Goal: Information Seeking & Learning: Learn about a topic

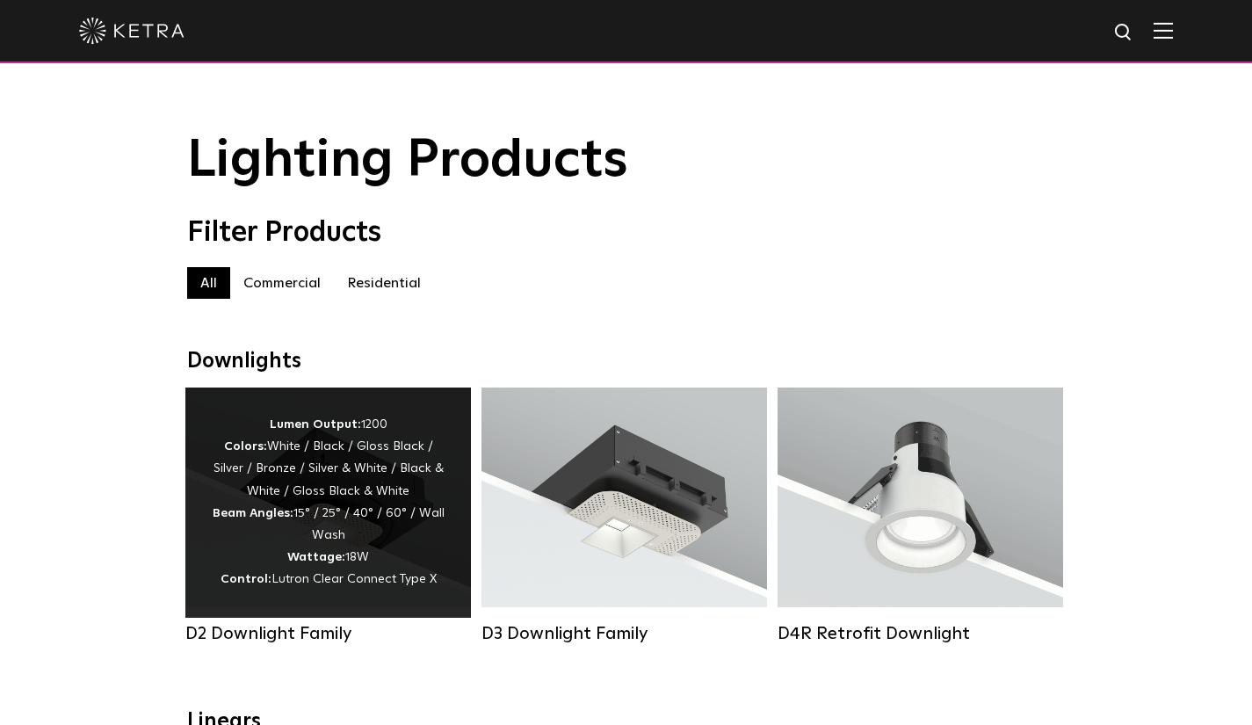
click at [221, 557] on div "Lumen Output: 1200 Colors: White / Black / Gloss Black / Silver / Bronze / Silv…" at bounding box center [328, 502] width 233 height 177
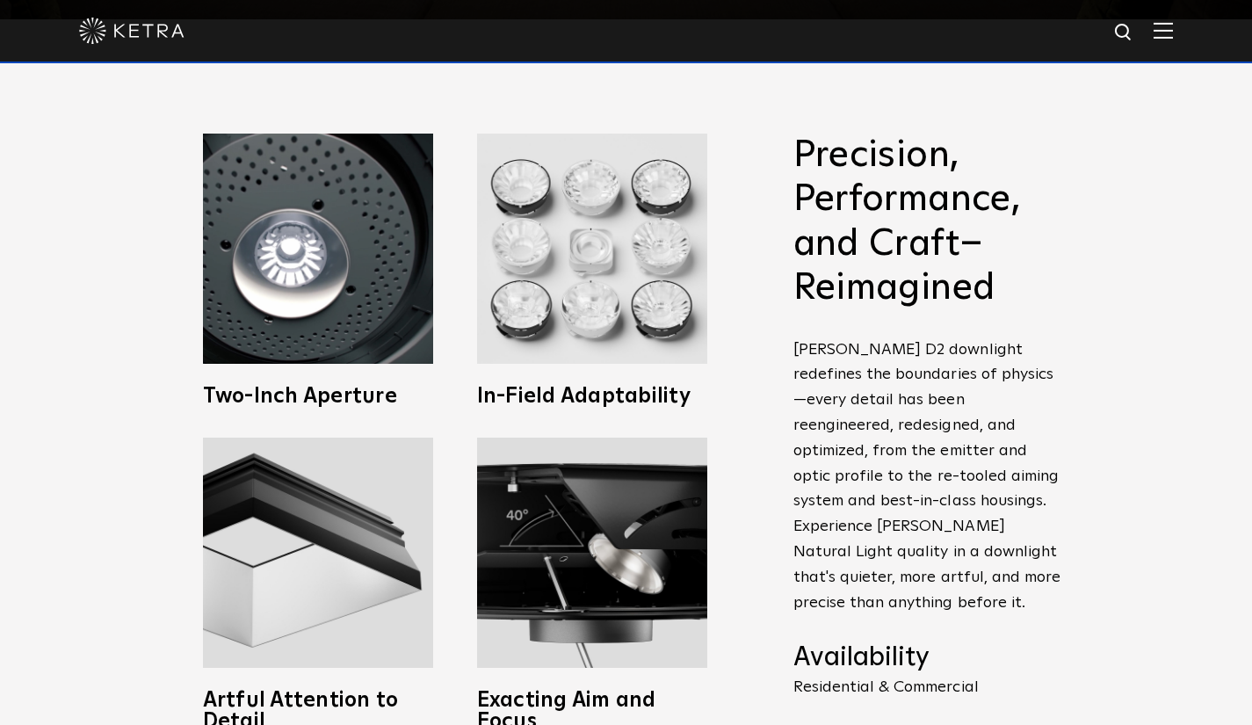
scroll to position [706, 0]
click at [1173, 31] on img at bounding box center [1163, 30] width 19 height 17
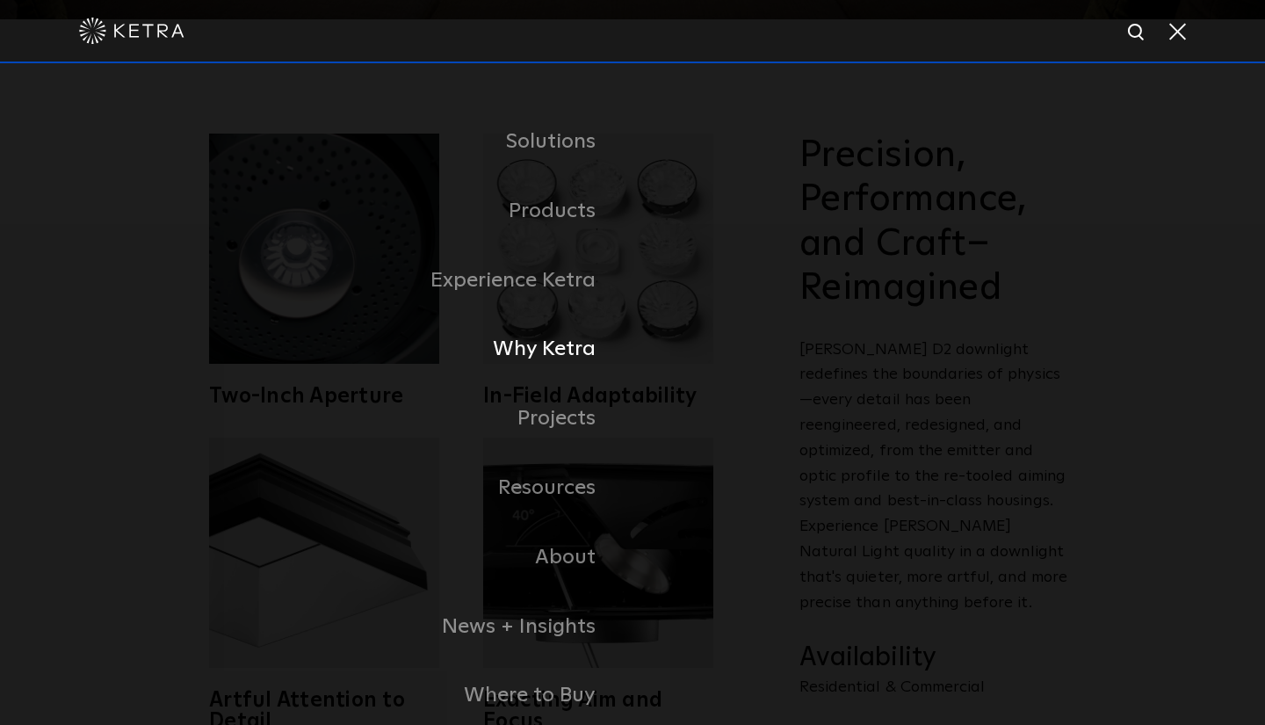
click at [557, 363] on link "Why Ketra" at bounding box center [412, 349] width 439 height 69
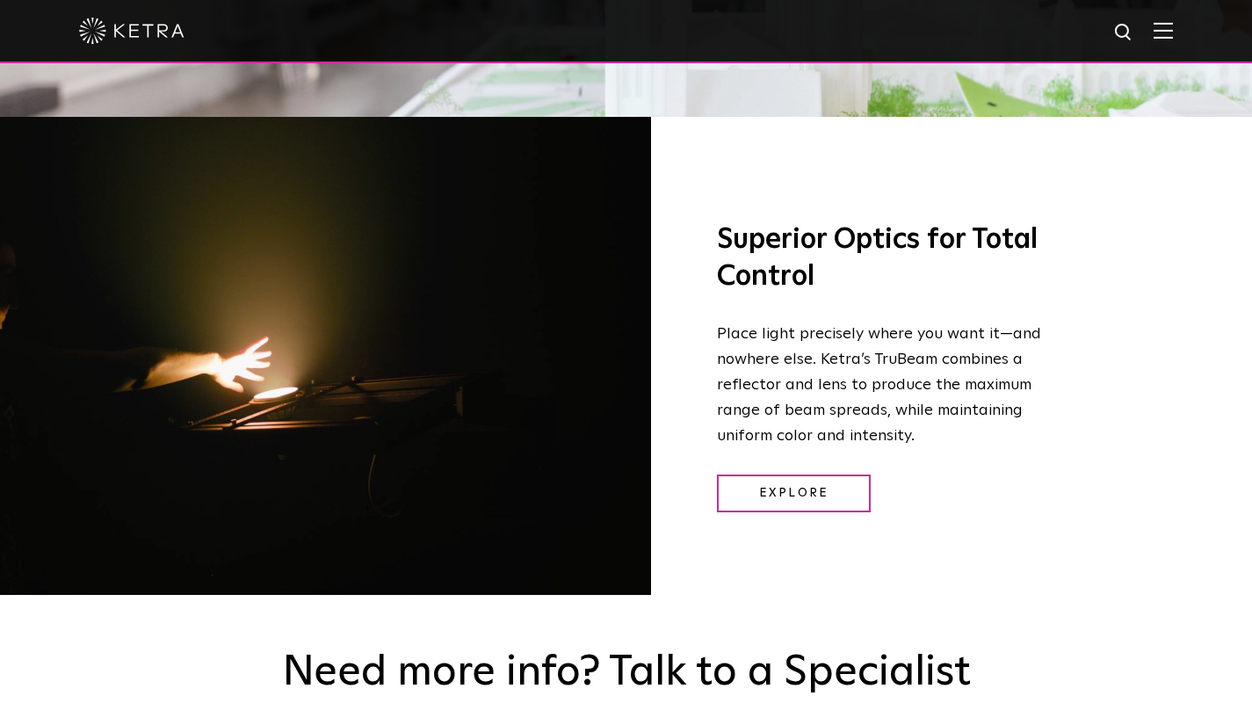
scroll to position [2259, 0]
